Goal: Check status: Check status

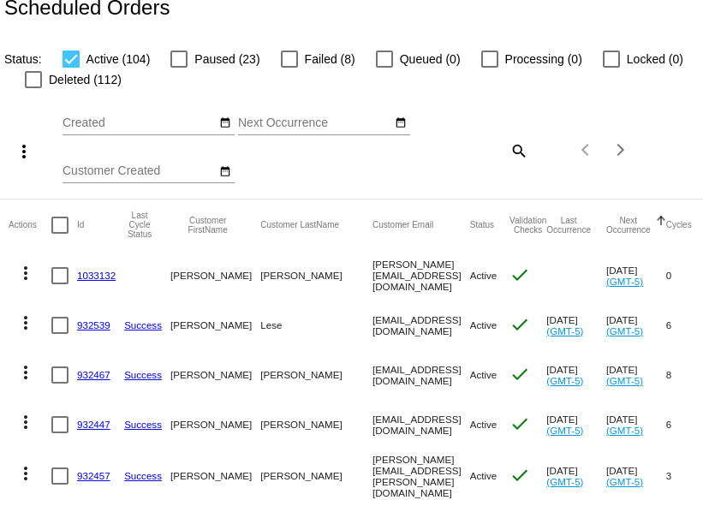
click at [104, 281] on link "1033132" at bounding box center [96, 275] width 39 height 11
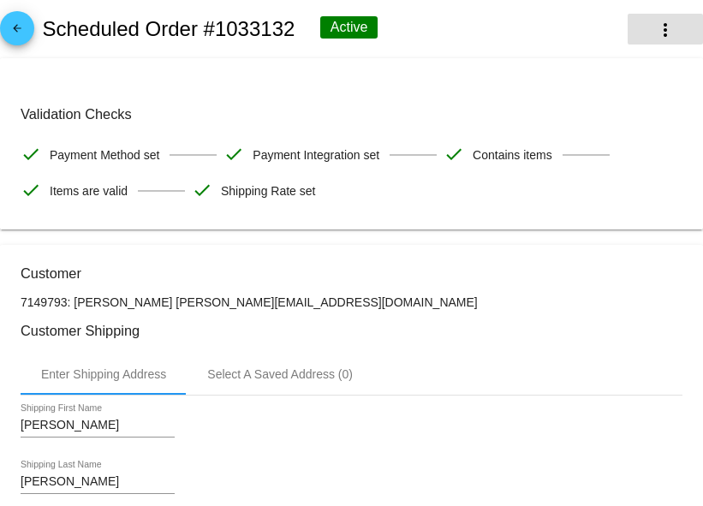
click at [659, 36] on mat-icon "more_vert" at bounding box center [665, 30] width 21 height 21
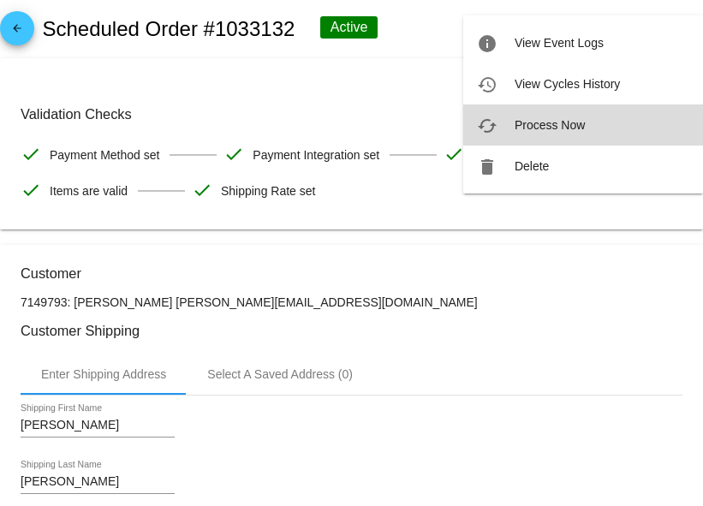
click at [582, 114] on button "cached Process Now" at bounding box center [583, 124] width 240 height 41
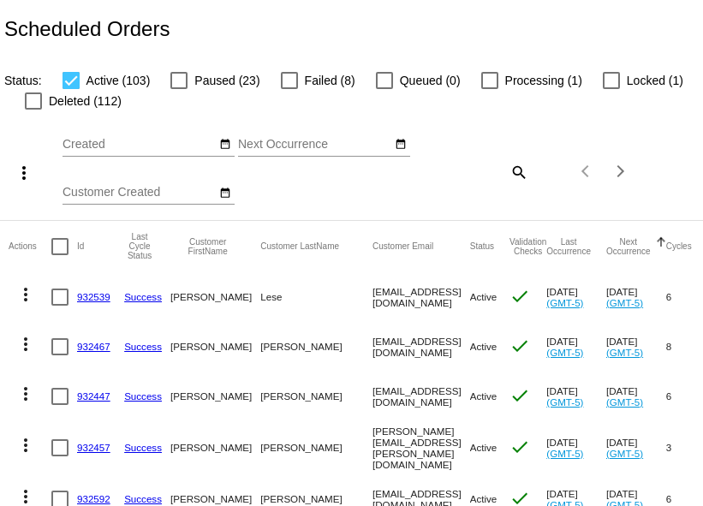
click at [508, 185] on mat-icon "search" at bounding box center [518, 171] width 21 height 27
paste input "[EMAIL_ADDRESS][DOMAIN_NAME]"
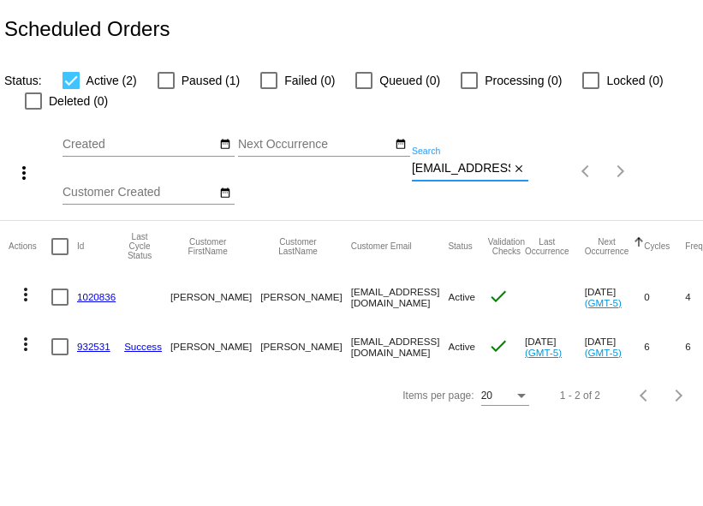
type input "[EMAIL_ADDRESS][DOMAIN_NAME]"
click at [90, 352] on link "932531" at bounding box center [93, 346] width 33 height 11
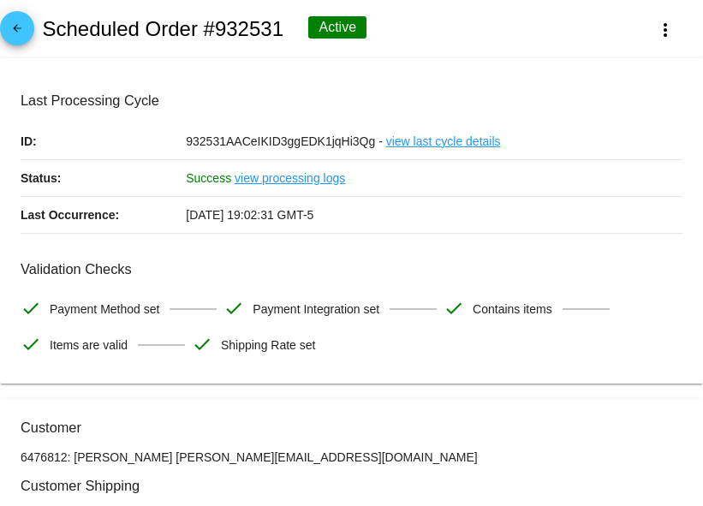
click at [19, 29] on mat-icon "arrow_back" at bounding box center [17, 32] width 21 height 21
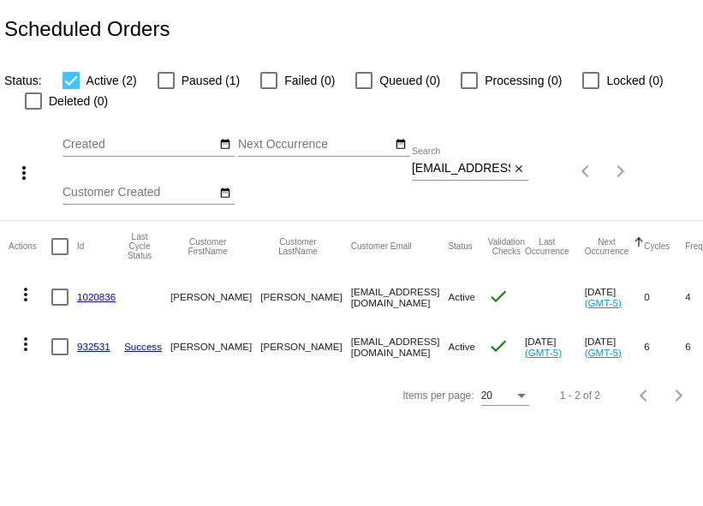
click at [106, 302] on link "1020836" at bounding box center [96, 296] width 39 height 11
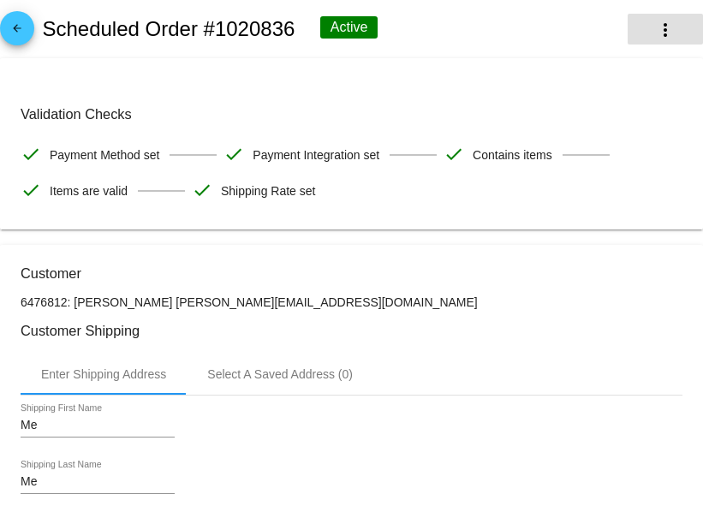
click at [665, 33] on mat-icon "more_vert" at bounding box center [665, 30] width 21 height 21
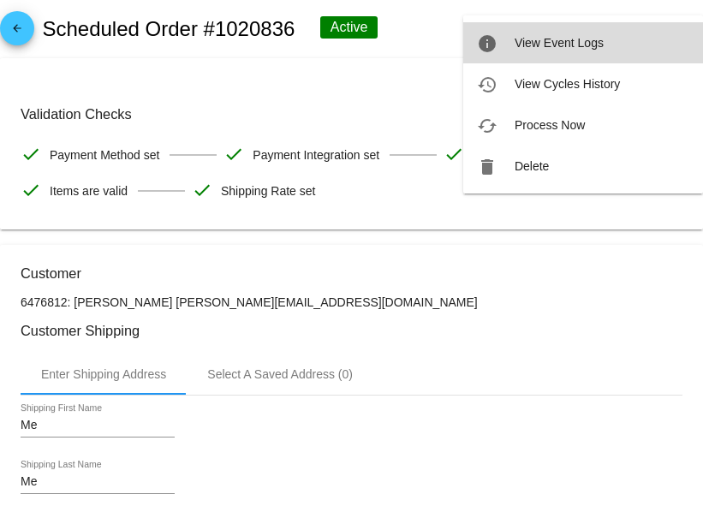
click at [601, 39] on button "info View Event Logs" at bounding box center [583, 42] width 240 height 41
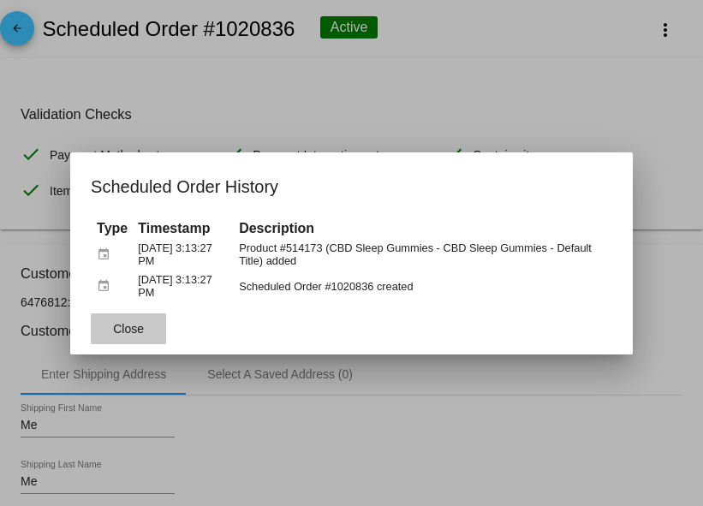
click at [152, 338] on button "Close" at bounding box center [128, 328] width 75 height 31
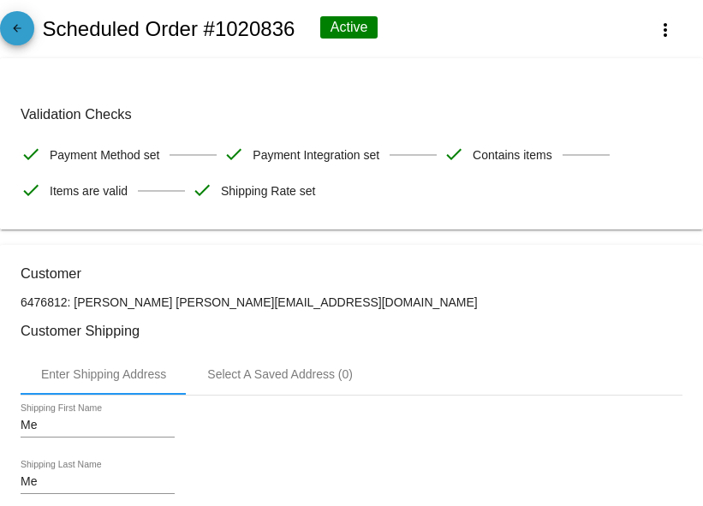
click at [22, 39] on mat-icon "arrow_back" at bounding box center [17, 32] width 21 height 21
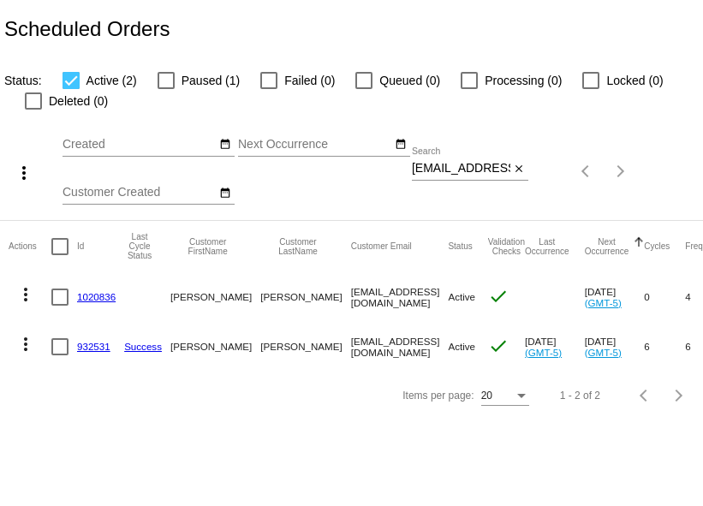
click at [93, 352] on link "932531" at bounding box center [93, 346] width 33 height 11
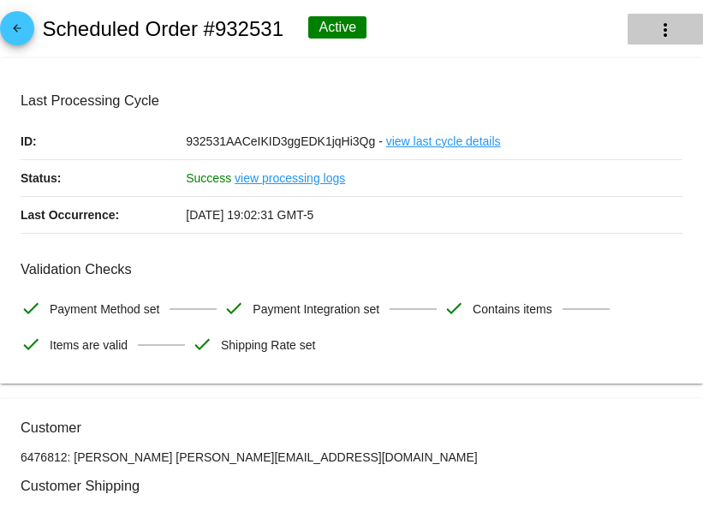
click at [668, 29] on mat-icon "more_vert" at bounding box center [665, 30] width 21 height 21
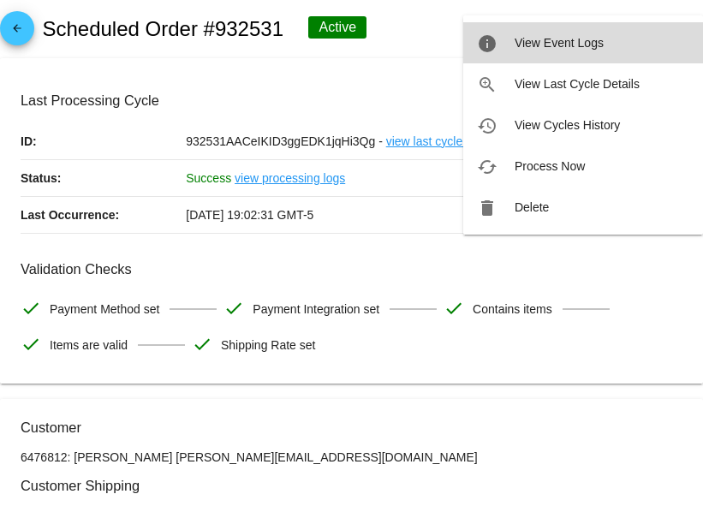
click at [657, 34] on button "info View Event Logs" at bounding box center [583, 42] width 240 height 41
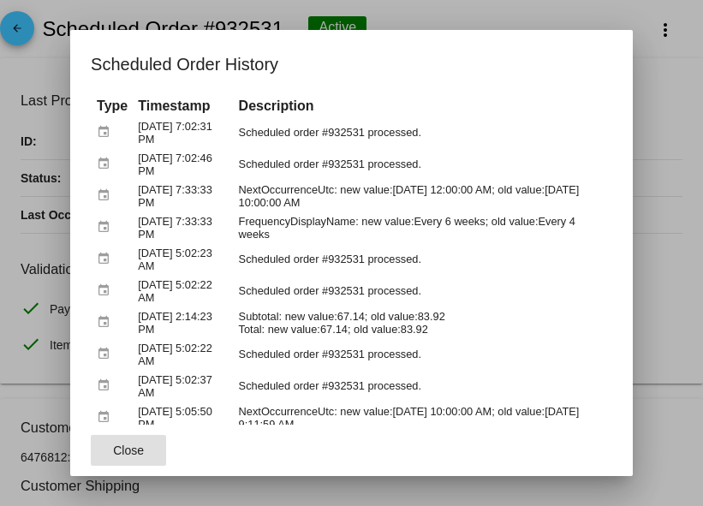
click at [128, 437] on button "Close" at bounding box center [128, 450] width 75 height 31
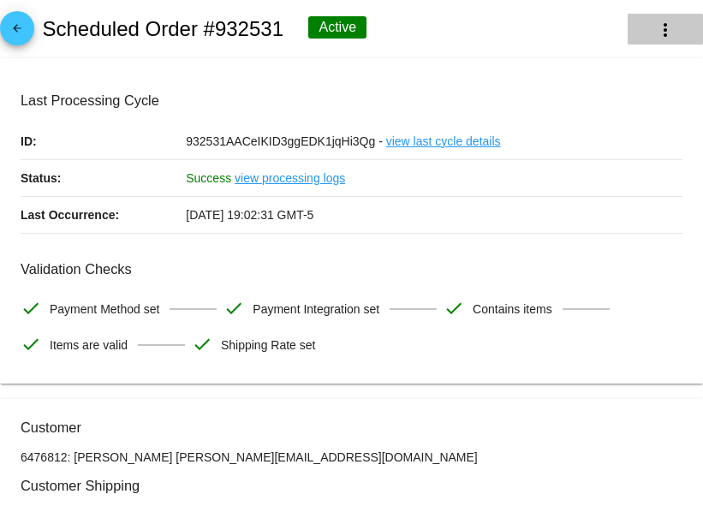
click at [661, 26] on mat-icon "more_vert" at bounding box center [665, 30] width 21 height 21
